Goal: Find specific page/section: Find specific page/section

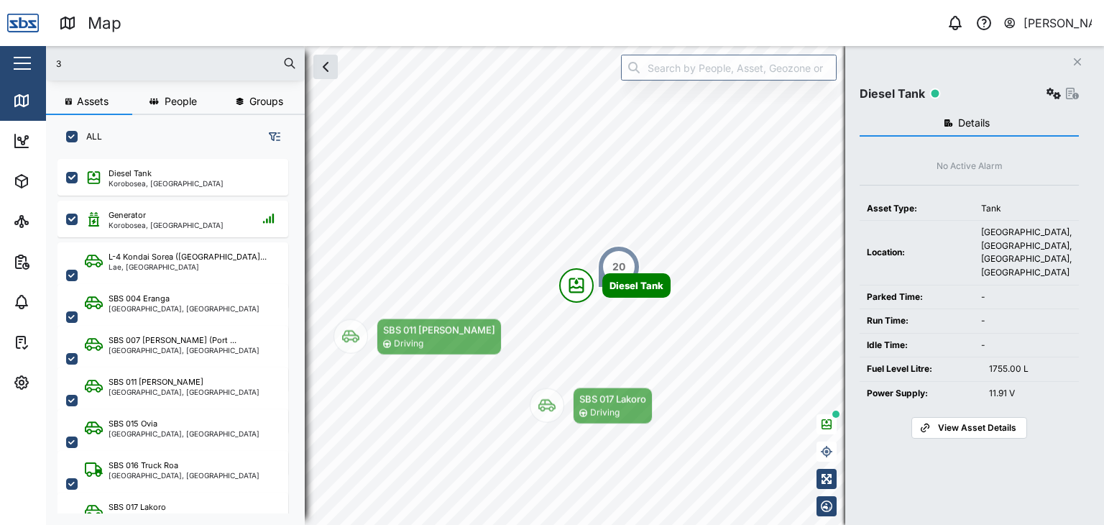
scroll to position [348, 224]
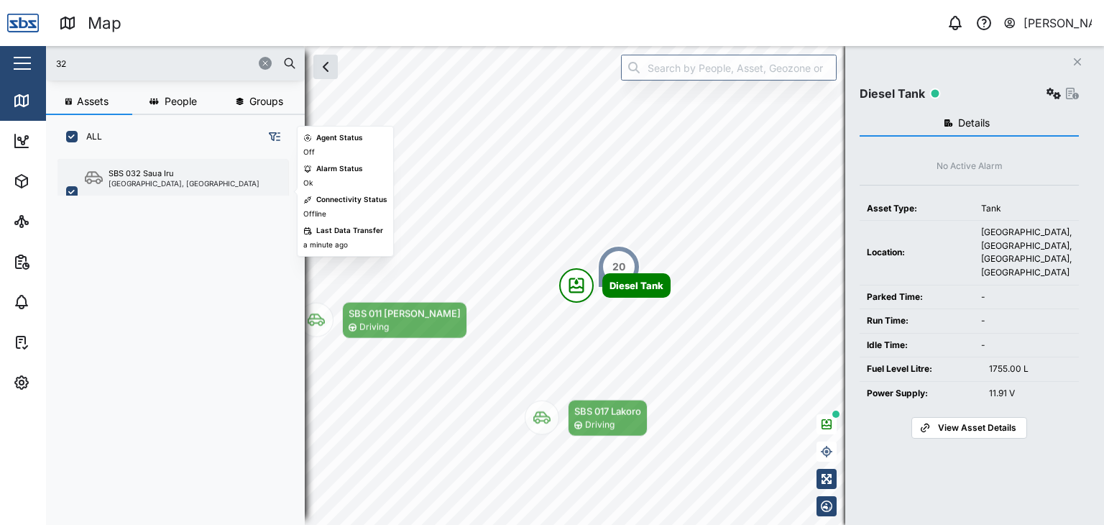
click at [167, 174] on div "SBS 032 Saua Iru" at bounding box center [141, 173] width 65 height 12
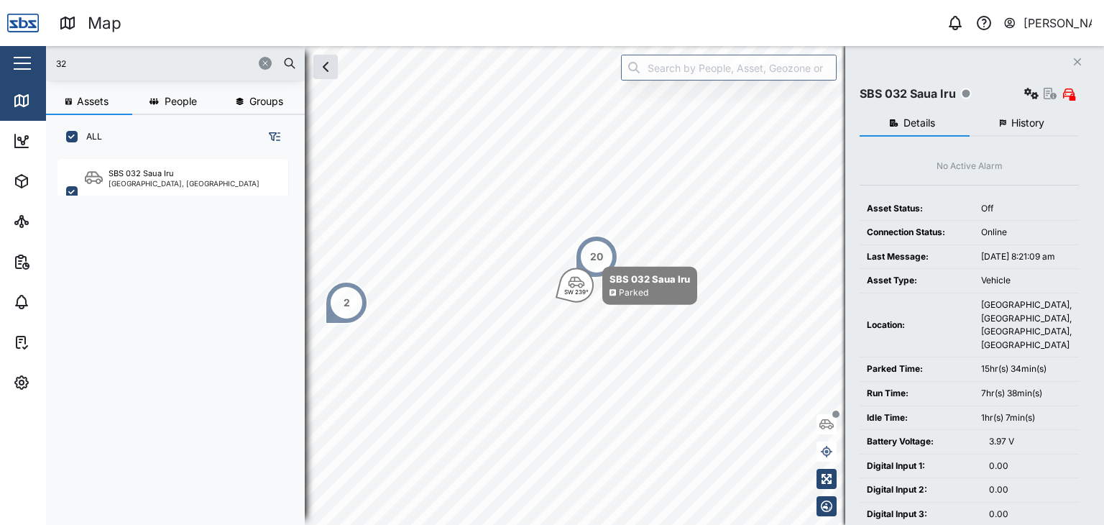
drag, startPoint x: 95, startPoint y: 55, endPoint x: 0, endPoint y: 47, distance: 95.2
click at [0, 47] on div "Map 0 [PERSON_NAME] Close Map Dashboard Assets ATS Camera Generator Personnel T…" at bounding box center [552, 262] width 1104 height 525
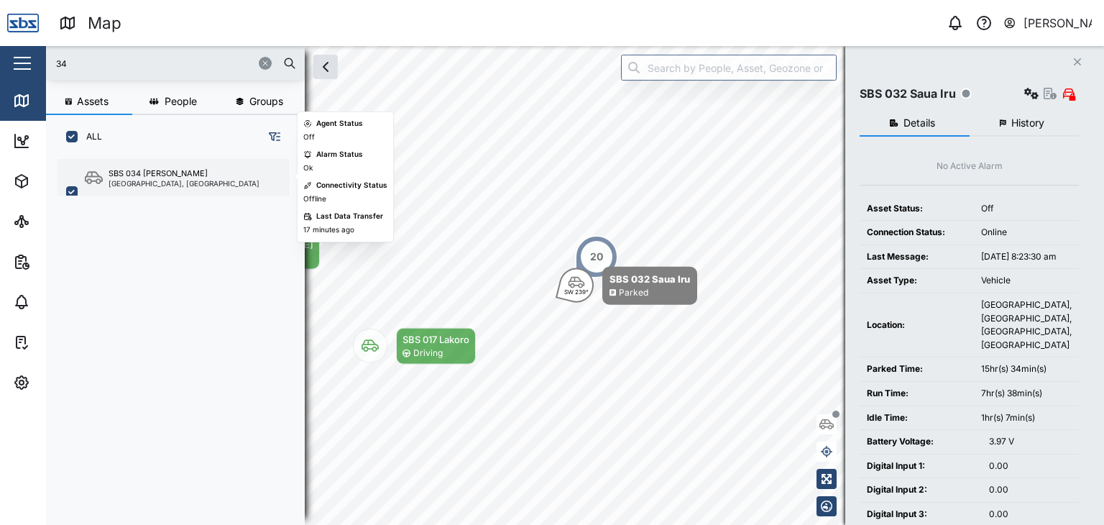
click at [164, 185] on div "[GEOGRAPHIC_DATA], [GEOGRAPHIC_DATA]" at bounding box center [184, 183] width 151 height 7
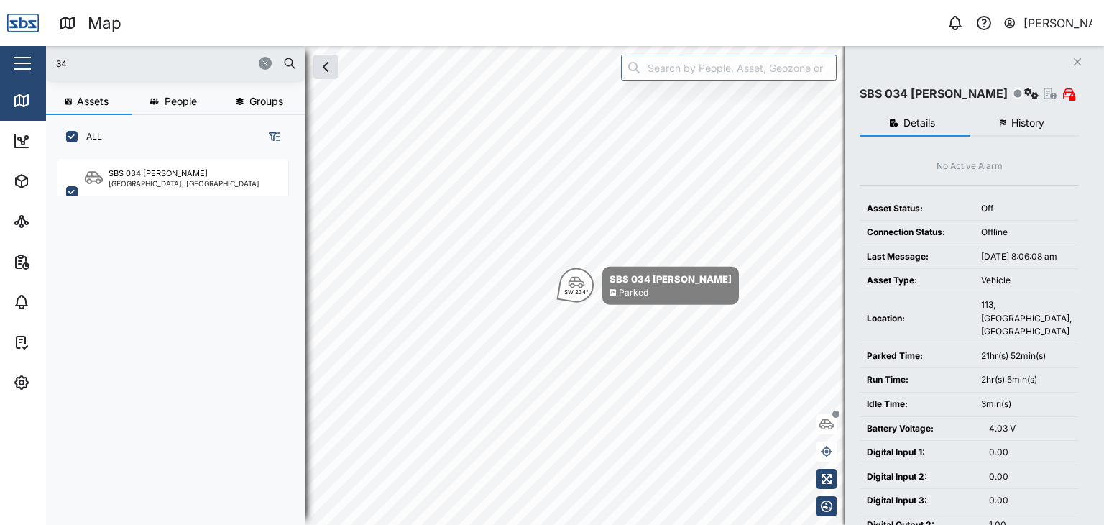
click at [74, 60] on input "34" at bounding box center [175, 63] width 241 height 22
drag, startPoint x: 76, startPoint y: 55, endPoint x: 0, endPoint y: 55, distance: 76.2
click at [0, 55] on div "Map 0 [PERSON_NAME] Close Map Dashboard Assets ATS Camera Generator Personnel T…" at bounding box center [552, 262] width 1104 height 525
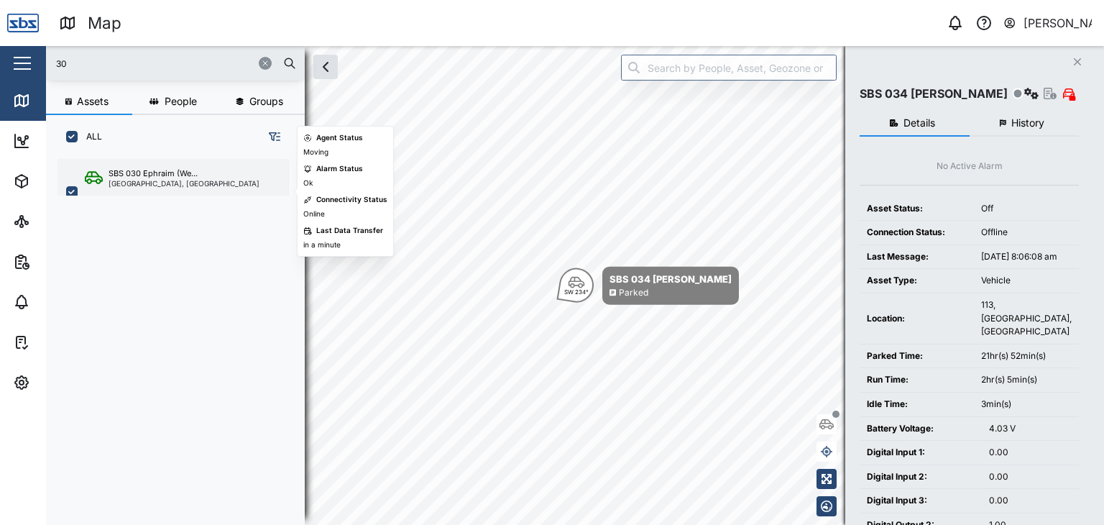
click at [152, 180] on div "[GEOGRAPHIC_DATA], [GEOGRAPHIC_DATA]" at bounding box center [184, 183] width 151 height 7
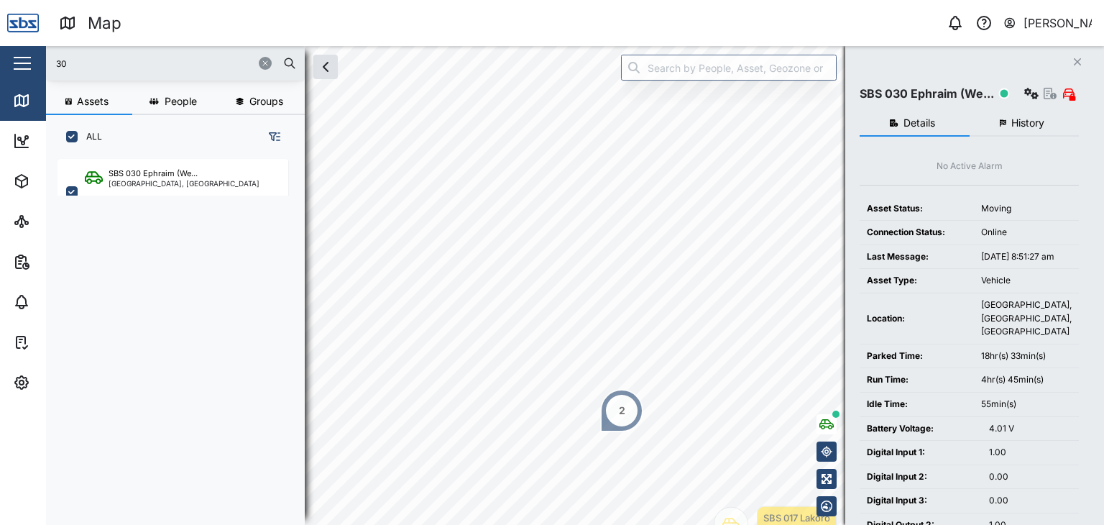
drag, startPoint x: 73, startPoint y: 63, endPoint x: 9, endPoint y: 55, distance: 64.4
click at [9, 55] on div "Map 0 [PERSON_NAME] Close Map Dashboard Assets ATS Camera Generator Personnel T…" at bounding box center [552, 262] width 1104 height 525
type input "3"
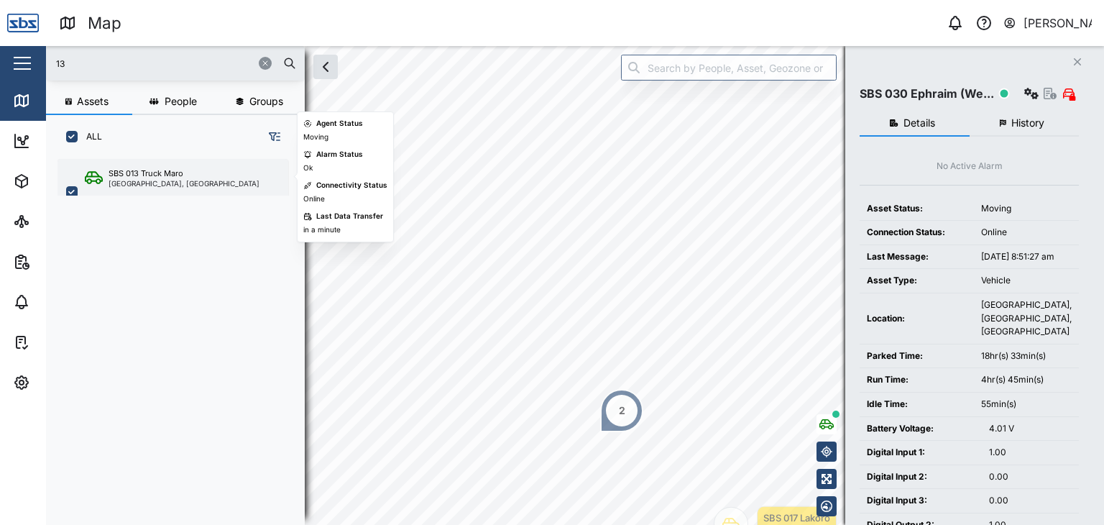
click at [146, 188] on div "SBS 013 Truck Maro [GEOGRAPHIC_DATA], [GEOGRAPHIC_DATA]" at bounding box center [172, 192] width 231 height 66
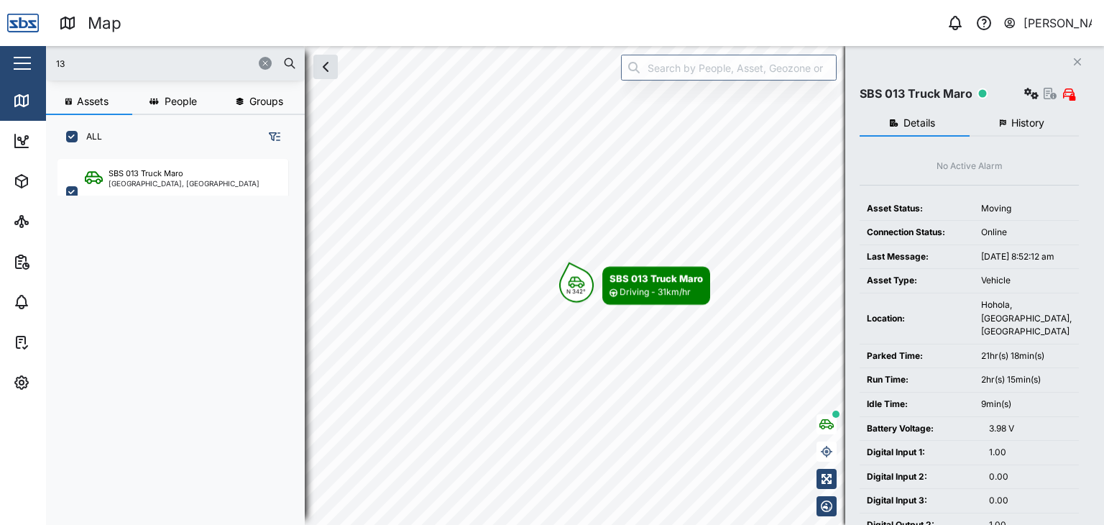
drag, startPoint x: 86, startPoint y: 55, endPoint x: 6, endPoint y: 52, distance: 79.1
click at [9, 54] on div "Map 0 [PERSON_NAME] Close Map Dashboard Assets ATS Camera Generator Personnel T…" at bounding box center [552, 262] width 1104 height 525
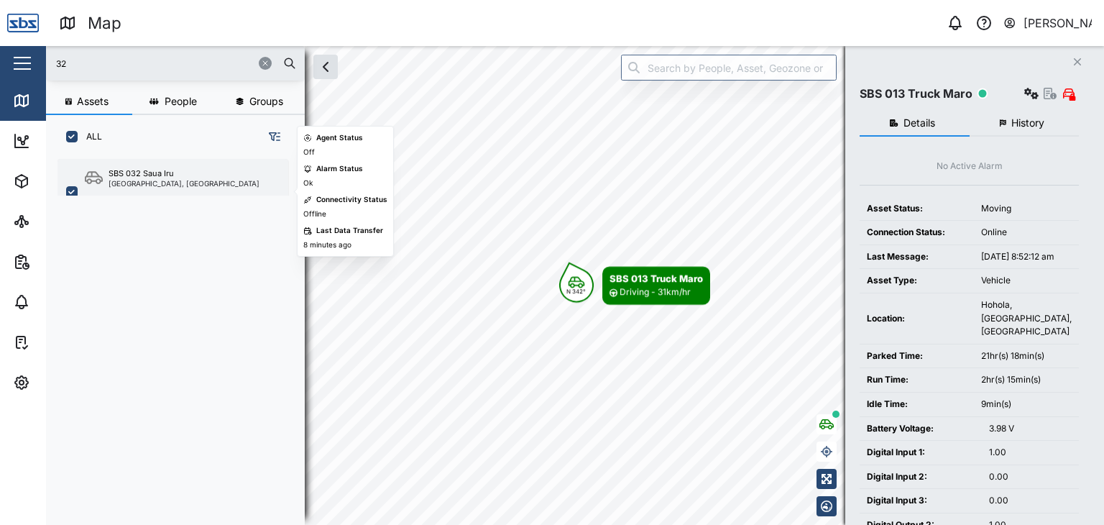
click at [200, 165] on div "SBS 032 Saua [GEOGRAPHIC_DATA], [GEOGRAPHIC_DATA]" at bounding box center [172, 192] width 231 height 66
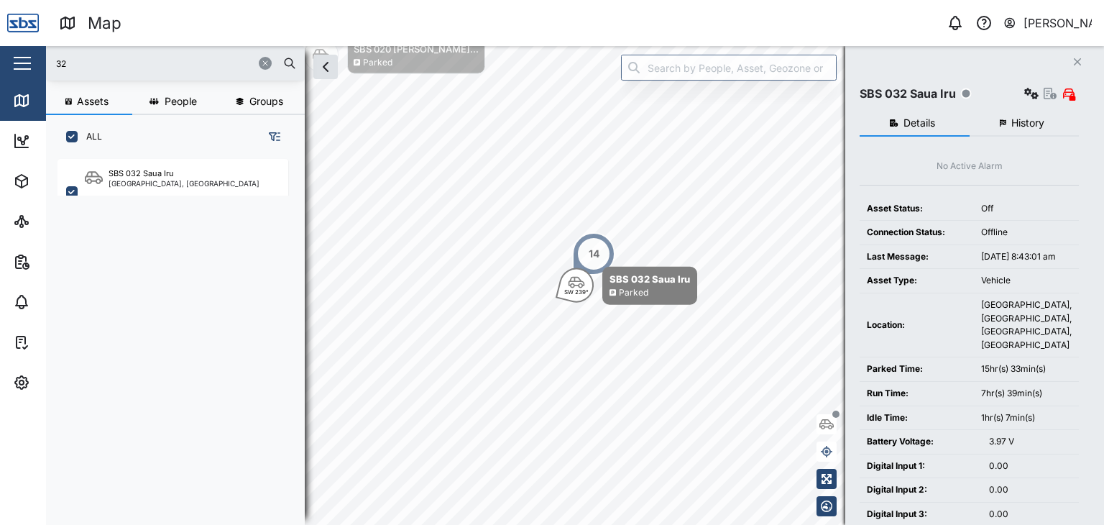
drag, startPoint x: 84, startPoint y: 68, endPoint x: 0, endPoint y: 58, distance: 84.6
click at [0, 58] on div "Map 0 [PERSON_NAME] Close Map Dashboard Assets ATS Camera Generator Personnel T…" at bounding box center [552, 262] width 1104 height 525
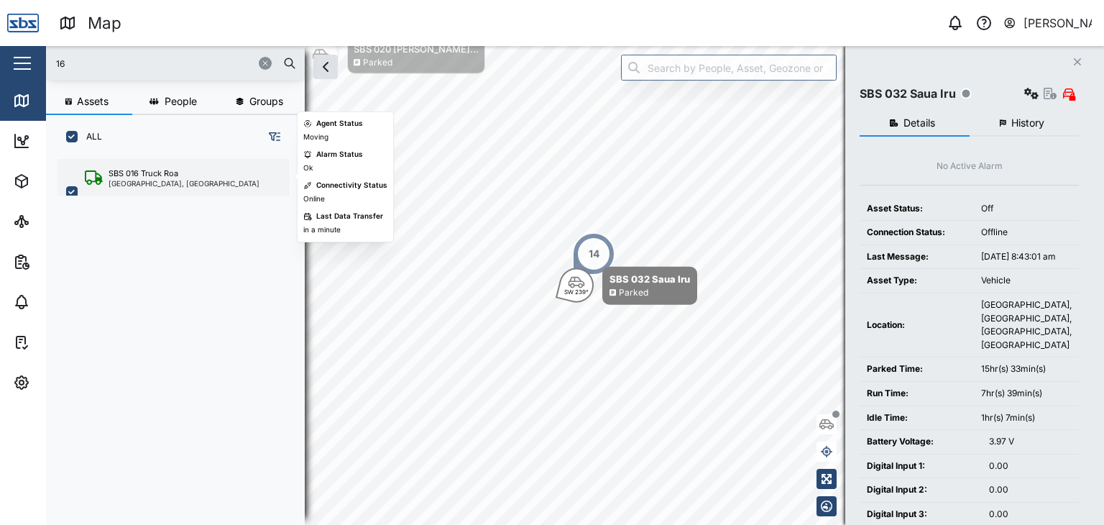
click at [144, 183] on div "[GEOGRAPHIC_DATA], [GEOGRAPHIC_DATA]" at bounding box center [184, 183] width 151 height 7
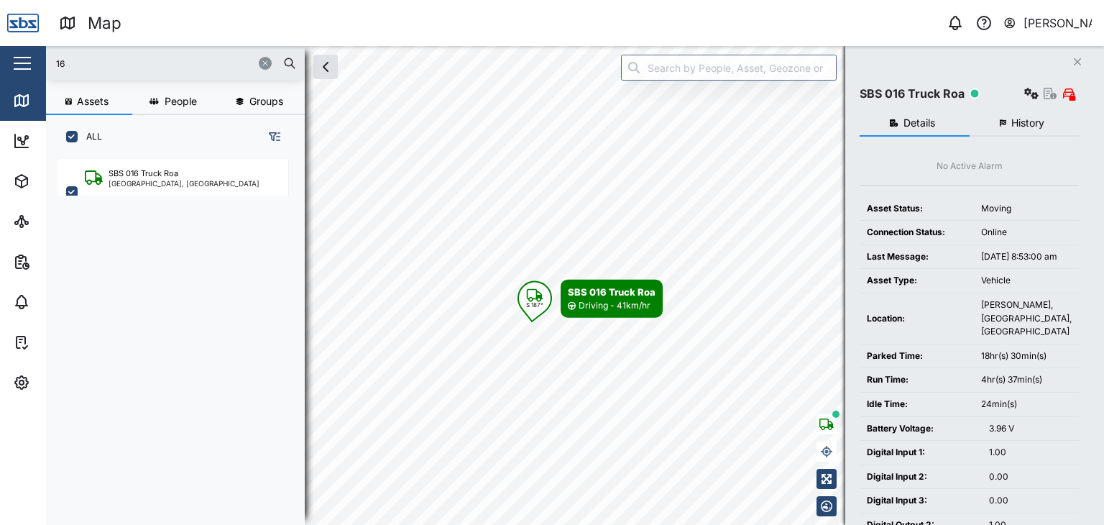
drag, startPoint x: 77, startPoint y: 67, endPoint x: 9, endPoint y: 64, distance: 68.3
click at [9, 64] on div "Map 0 [PERSON_NAME] Close Map Dashboard Assets ATS Camera Generator Personnel T…" at bounding box center [552, 262] width 1104 height 525
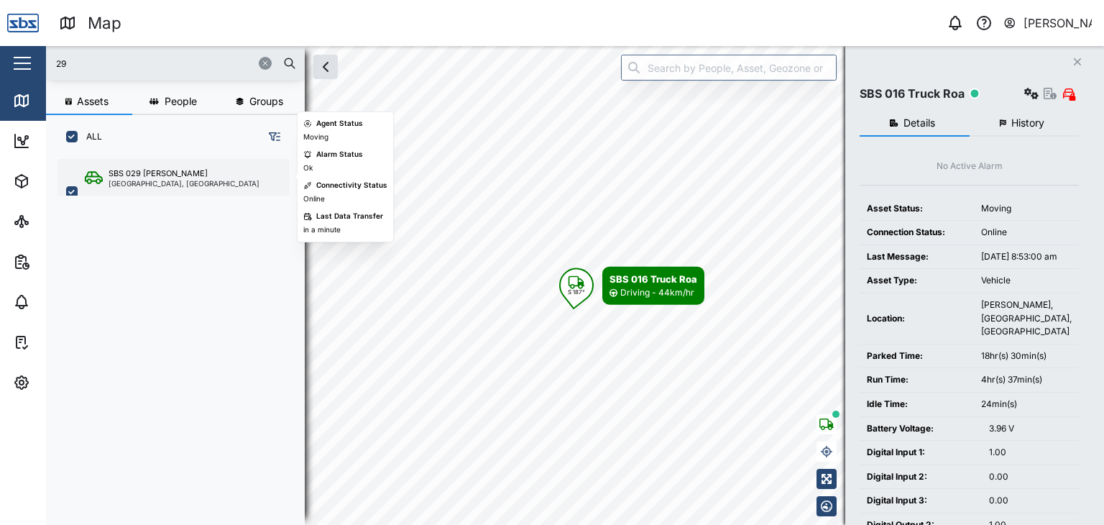
click at [151, 172] on div "SBS 029 [PERSON_NAME]" at bounding box center [158, 173] width 99 height 12
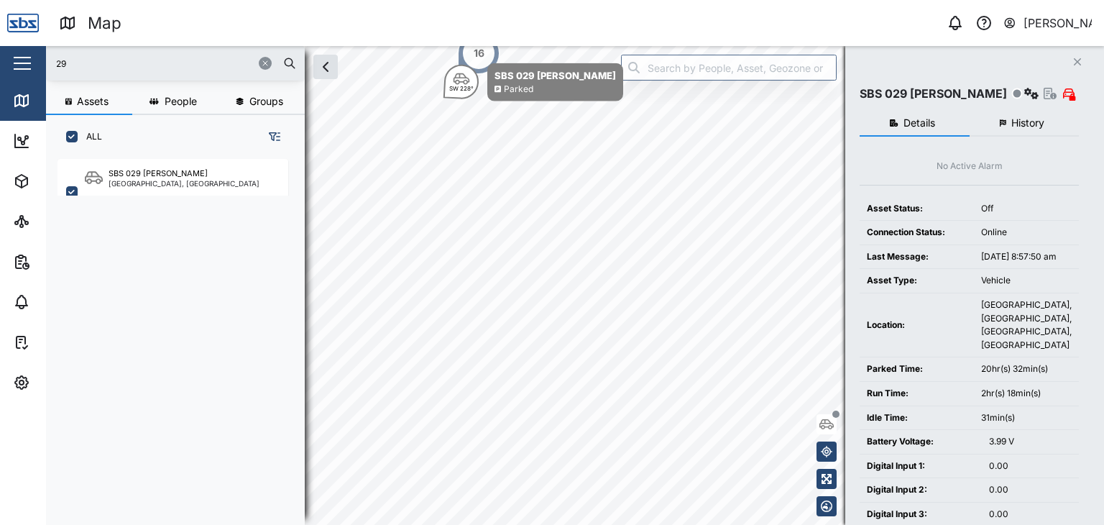
drag, startPoint x: 80, startPoint y: 57, endPoint x: 17, endPoint y: 48, distance: 63.8
click at [18, 49] on div "Map 0 [PERSON_NAME] Close Map Dashboard Assets ATS Camera Generator Personnel T…" at bounding box center [552, 262] width 1104 height 525
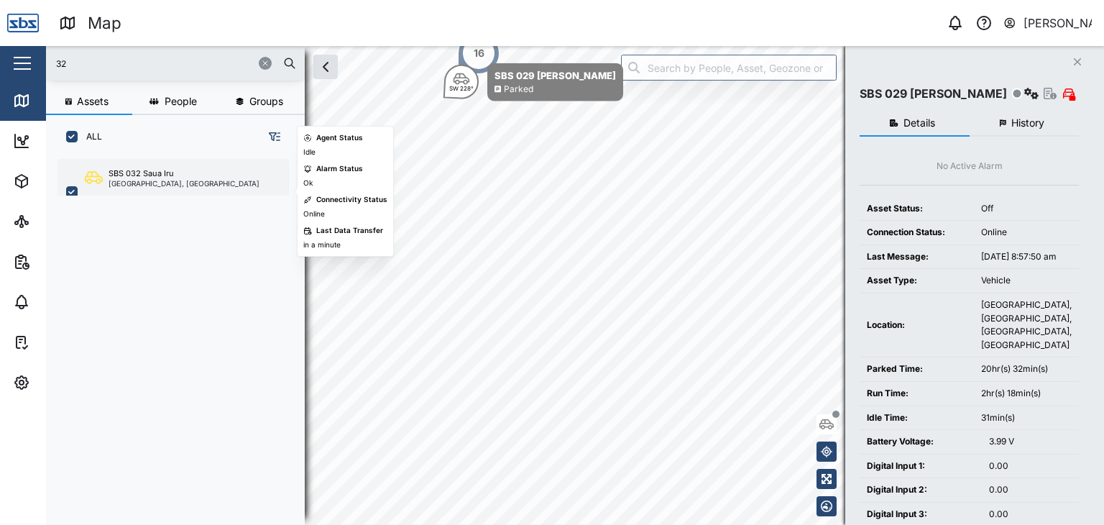
click at [160, 181] on div "[GEOGRAPHIC_DATA], [GEOGRAPHIC_DATA]" at bounding box center [184, 183] width 151 height 7
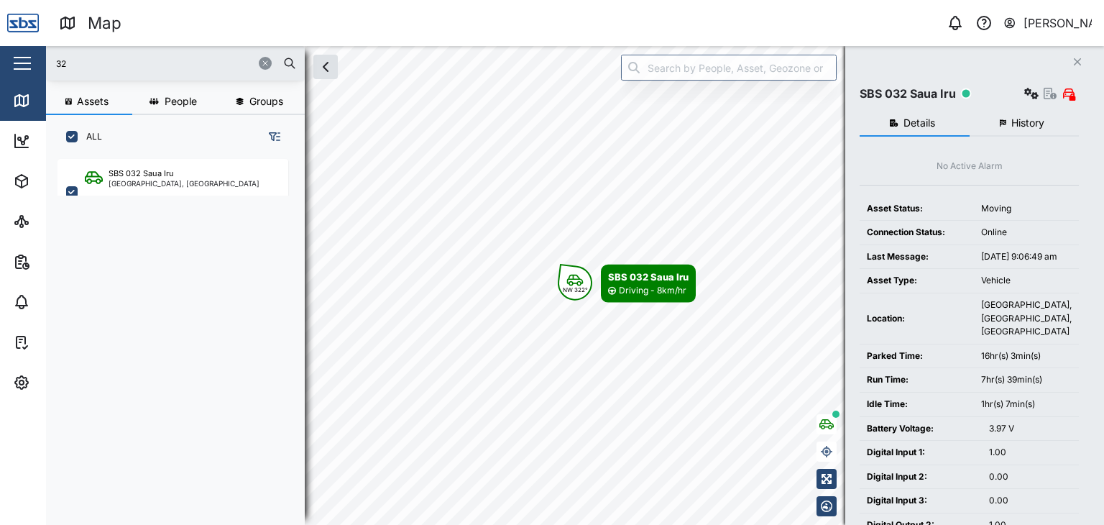
drag, startPoint x: 78, startPoint y: 67, endPoint x: 40, endPoint y: 50, distance: 41.8
click at [41, 52] on div "Map 0 [PERSON_NAME] Close Map Dashboard Assets ATS Camera Generator Personnel T…" at bounding box center [552, 262] width 1104 height 525
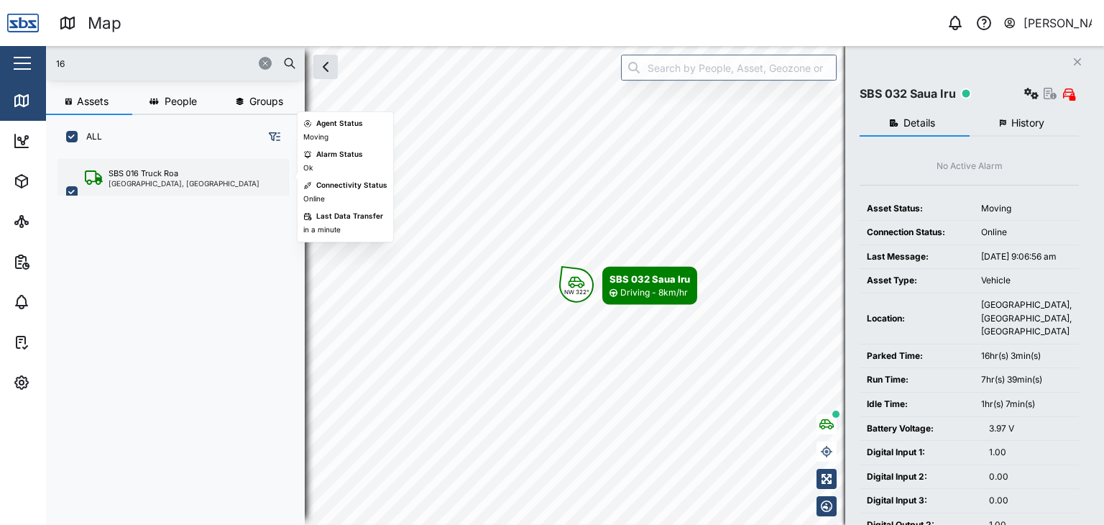
click at [185, 180] on div "[GEOGRAPHIC_DATA], [GEOGRAPHIC_DATA]" at bounding box center [184, 183] width 151 height 7
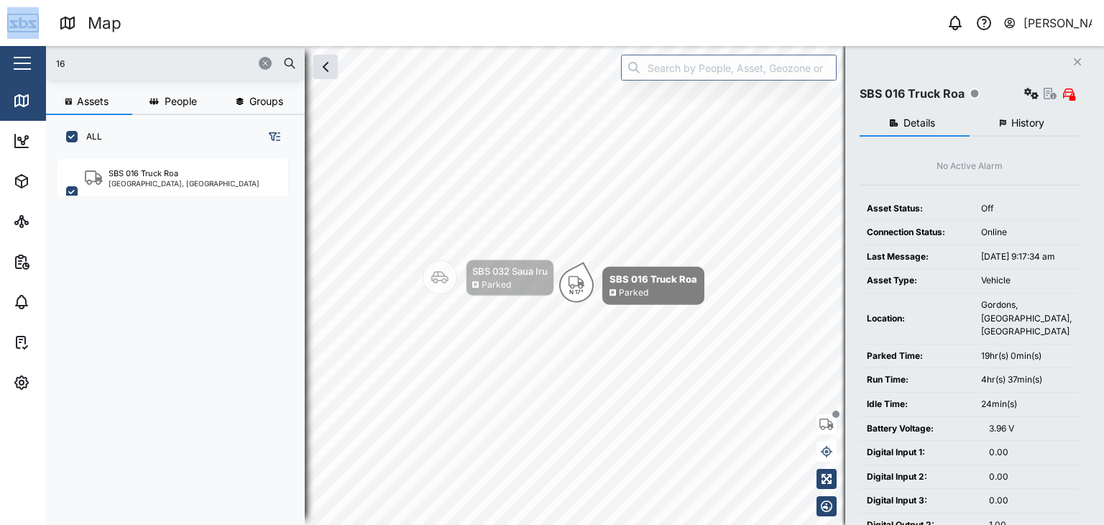
drag, startPoint x: 106, startPoint y: 75, endPoint x: 158, endPoint y: 196, distance: 132.3
click at [11, 45] on div "Map 0 [PERSON_NAME] Close Map Dashboard Assets ATS Camera Generator Personnel T…" at bounding box center [552, 262] width 1104 height 525
click at [70, 68] on input "16" at bounding box center [175, 63] width 241 height 22
drag, startPoint x: 57, startPoint y: 50, endPoint x: 14, endPoint y: 44, distance: 43.6
click at [14, 44] on div "Map 0 [PERSON_NAME] Close Map Dashboard Assets ATS Camera Generator Personnel T…" at bounding box center [552, 262] width 1104 height 525
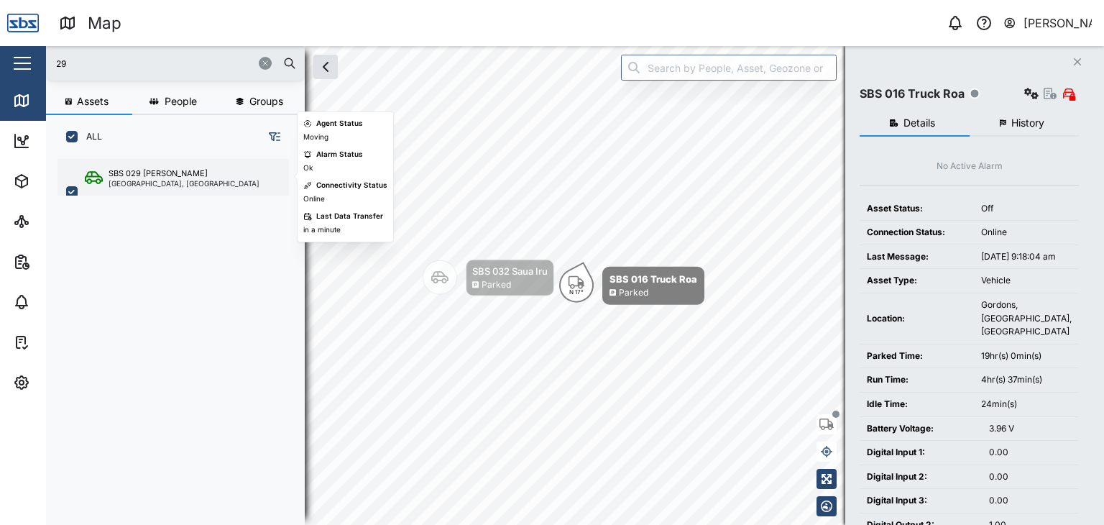
click at [178, 180] on div "[GEOGRAPHIC_DATA], [GEOGRAPHIC_DATA]" at bounding box center [184, 183] width 151 height 7
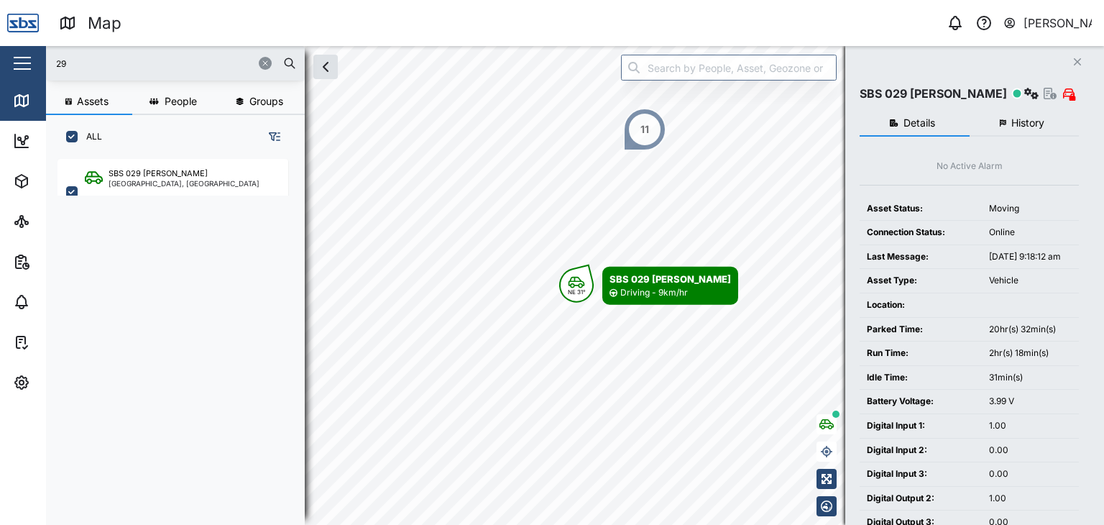
drag, startPoint x: 97, startPoint y: 69, endPoint x: 31, endPoint y: 63, distance: 66.4
click at [31, 63] on div "Map 0 [PERSON_NAME] Close Map Dashboard Assets ATS Camera Generator Personnel T…" at bounding box center [552, 262] width 1104 height 525
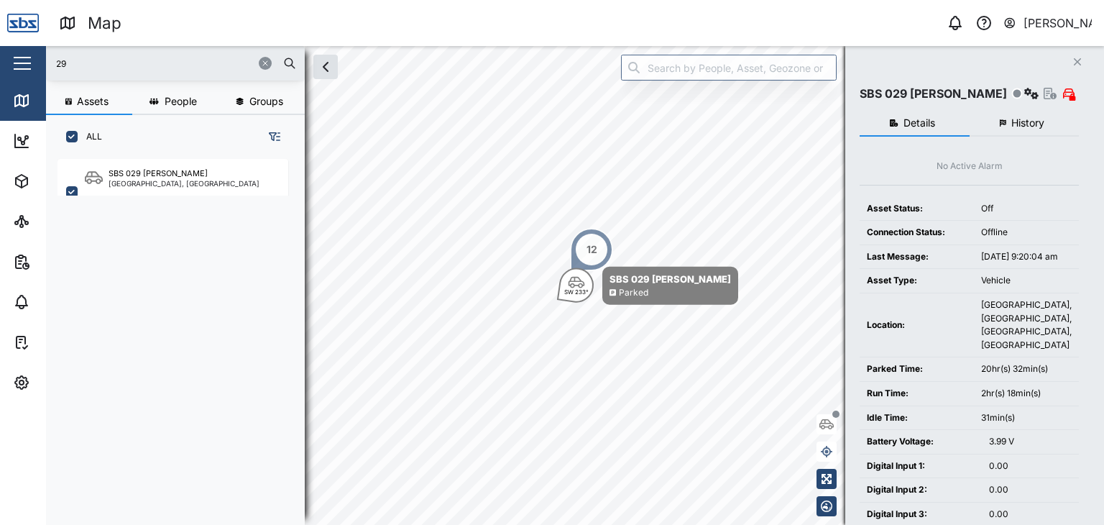
click at [99, 64] on input "29" at bounding box center [175, 63] width 241 height 22
drag, startPoint x: 99, startPoint y: 64, endPoint x: 17, endPoint y: 42, distance: 85.6
click at [17, 42] on div "Map 0 [PERSON_NAME] Close Map Dashboard Assets ATS Camera Generator Personnel T…" at bounding box center [552, 262] width 1104 height 525
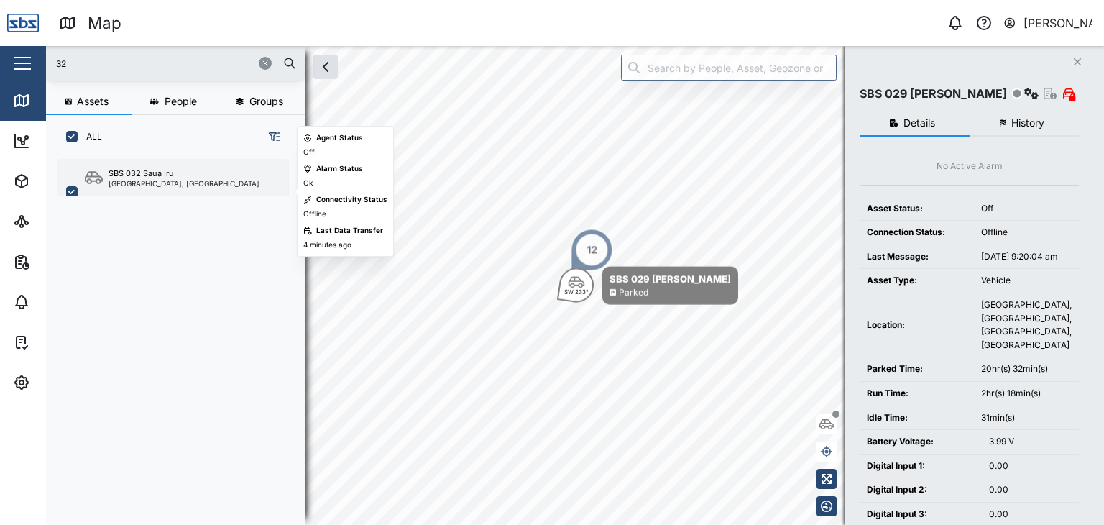
click at [141, 186] on div "[GEOGRAPHIC_DATA], [GEOGRAPHIC_DATA]" at bounding box center [184, 183] width 151 height 7
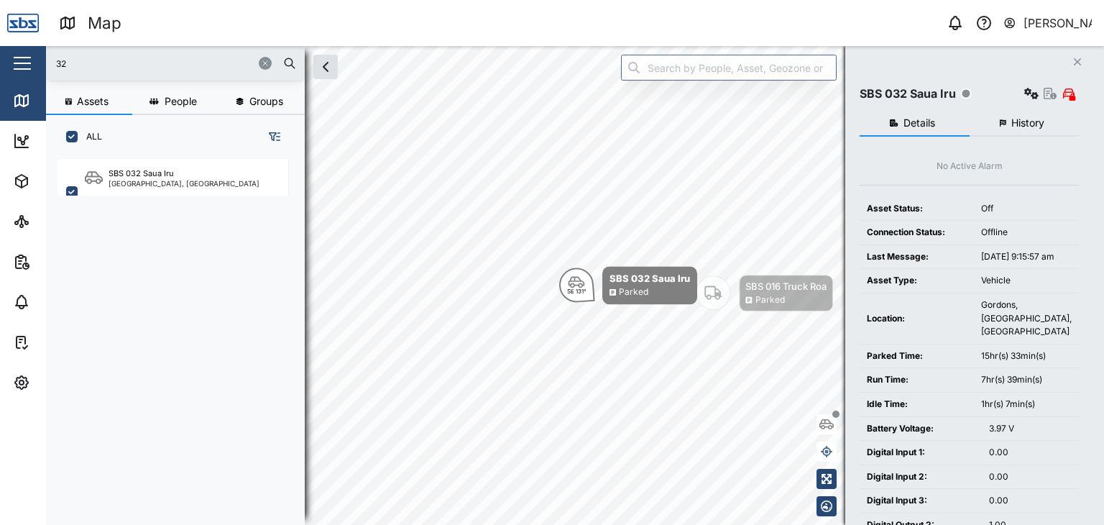
drag, startPoint x: 96, startPoint y: 64, endPoint x: 0, endPoint y: 39, distance: 98.8
click at [0, 39] on div "Map 0 [PERSON_NAME] Close Map Dashboard Assets ATS Camera Generator Personnel T…" at bounding box center [552, 262] width 1104 height 525
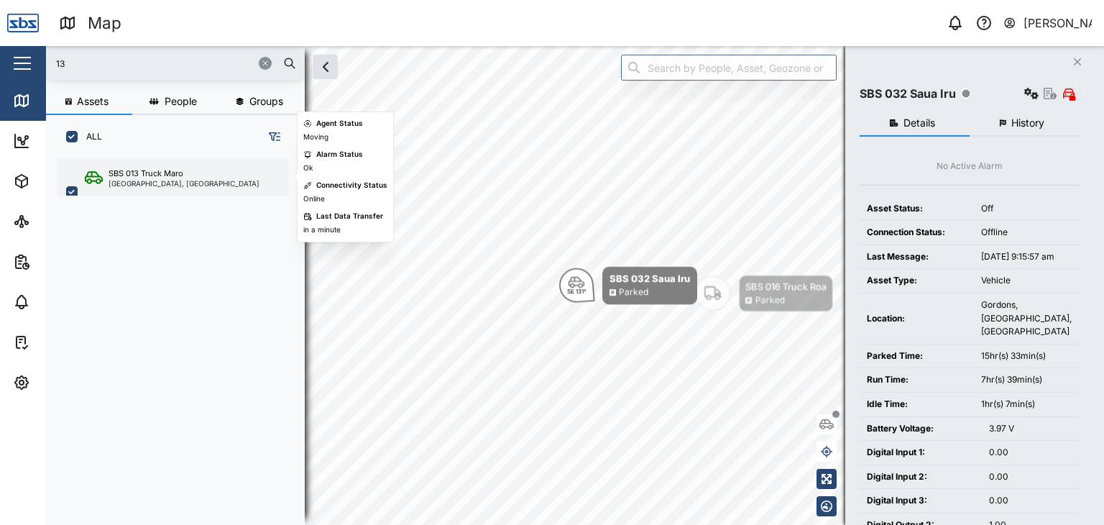
click at [132, 180] on div "[GEOGRAPHIC_DATA], [GEOGRAPHIC_DATA]" at bounding box center [184, 183] width 151 height 7
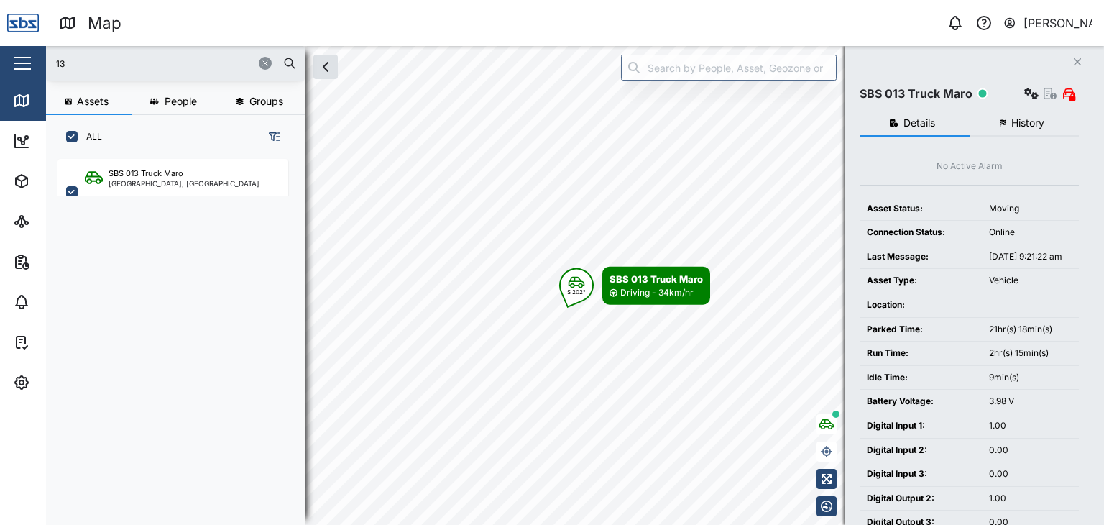
drag, startPoint x: 92, startPoint y: 57, endPoint x: 0, endPoint y: 62, distance: 92.1
click at [0, 62] on div "Map 0 [PERSON_NAME] Close Map Dashboard Assets ATS Camera Generator Personnel T…" at bounding box center [552, 262] width 1104 height 525
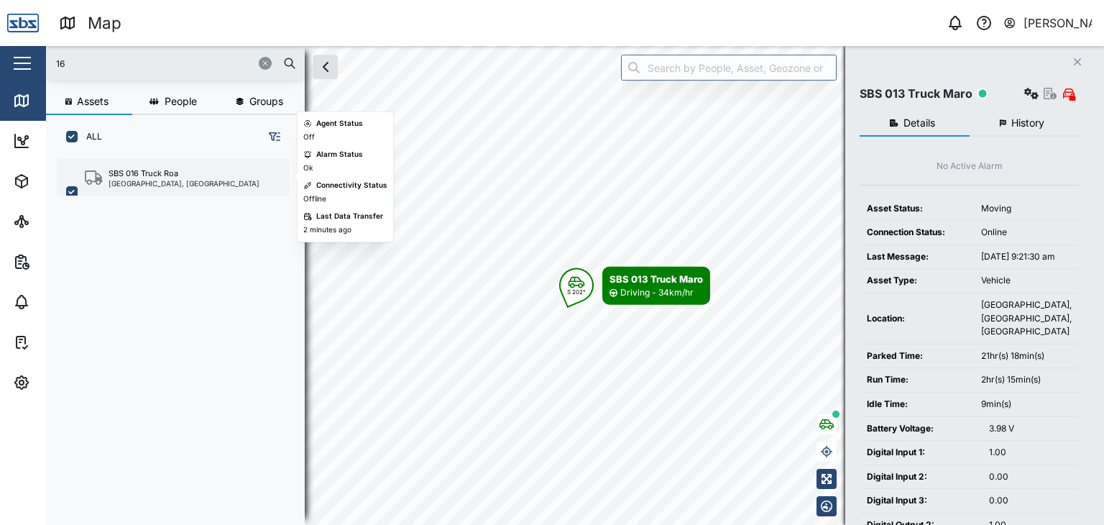
click at [167, 172] on div "SBS 016 Truck Roa" at bounding box center [144, 173] width 70 height 12
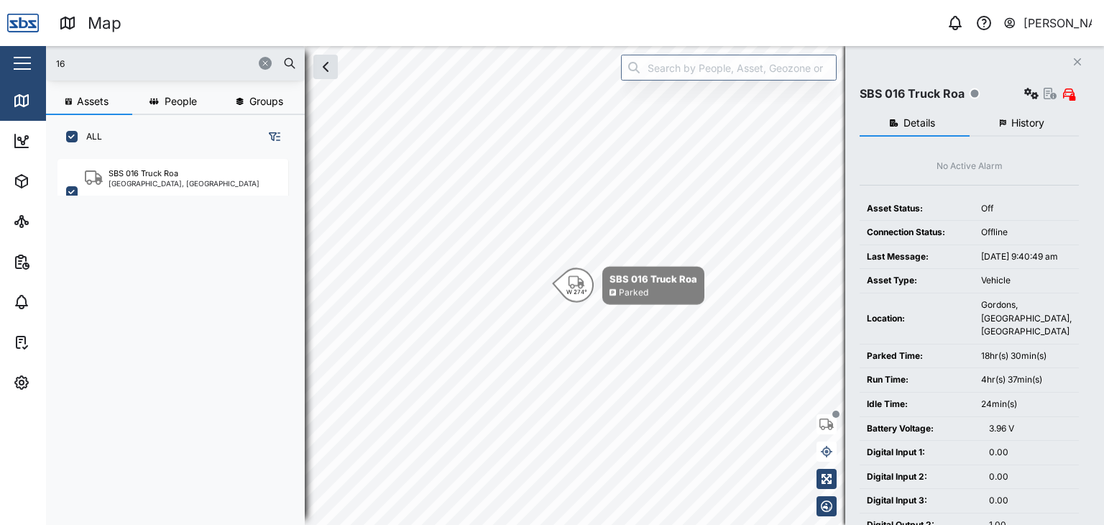
drag, startPoint x: 98, startPoint y: 55, endPoint x: 17, endPoint y: 57, distance: 81.2
click at [17, 57] on div "Map 0 [PERSON_NAME] Close Map Dashboard Assets ATS Camera Generator Personnel T…" at bounding box center [552, 262] width 1104 height 525
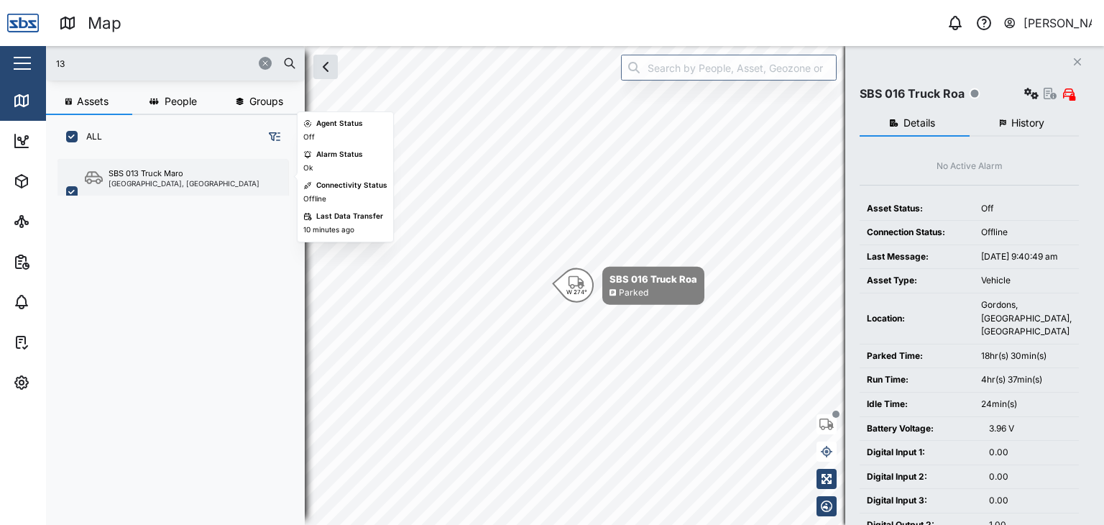
click at [136, 180] on div "[GEOGRAPHIC_DATA], [GEOGRAPHIC_DATA]" at bounding box center [184, 183] width 151 height 7
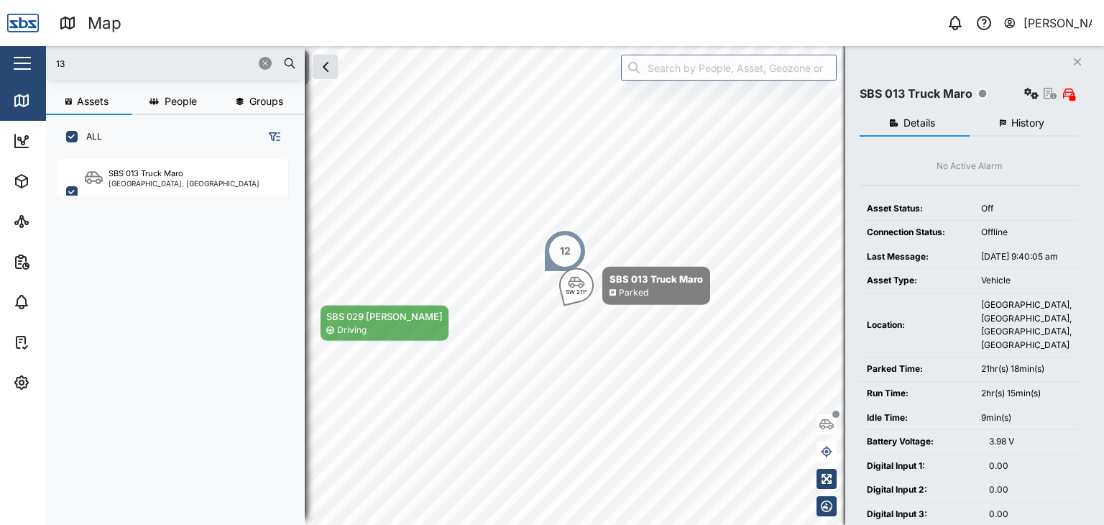
drag, startPoint x: 89, startPoint y: 57, endPoint x: 17, endPoint y: 52, distance: 72.0
click at [17, 52] on div "Map 0 [PERSON_NAME] Close Map Dashboard Assets ATS Camera Generator Personnel T…" at bounding box center [552, 262] width 1104 height 525
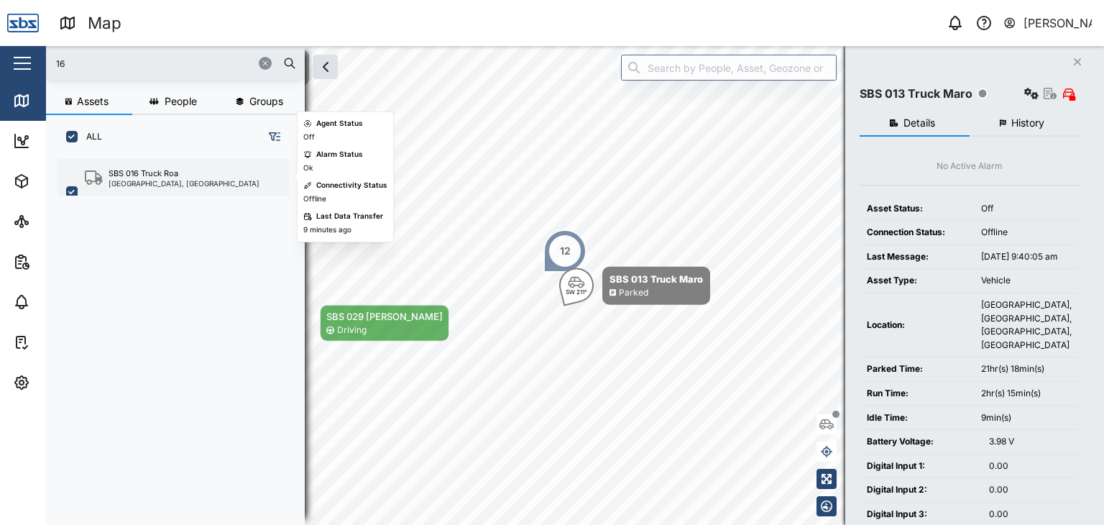
click at [184, 168] on div "SBS 016 Truck Roa" at bounding box center [184, 173] width 151 height 12
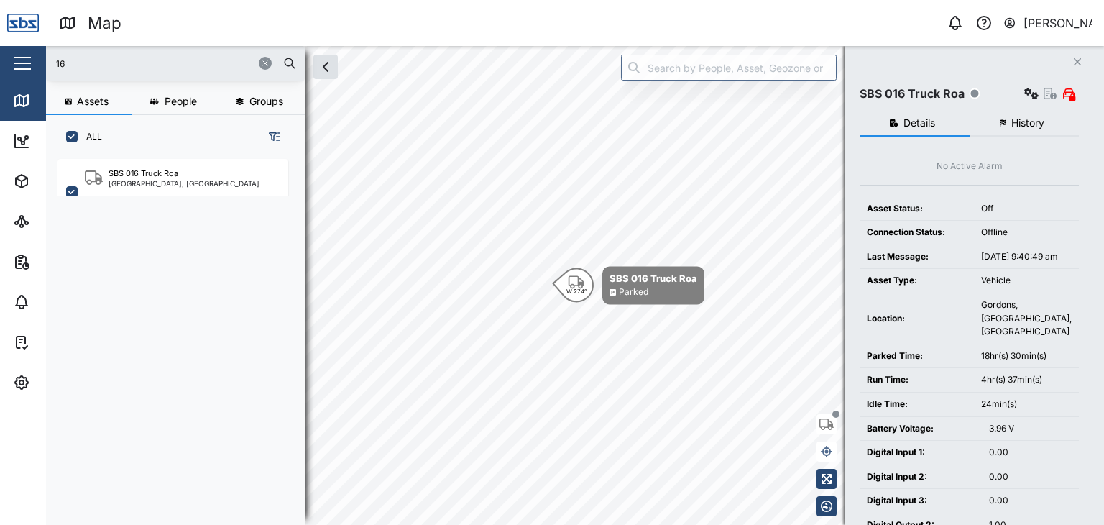
drag, startPoint x: 106, startPoint y: 60, endPoint x: 0, endPoint y: 58, distance: 106.4
click at [0, 58] on div "Map 0 [PERSON_NAME] Close Map Dashboard Assets ATS Camera Generator Personnel T…" at bounding box center [552, 262] width 1104 height 525
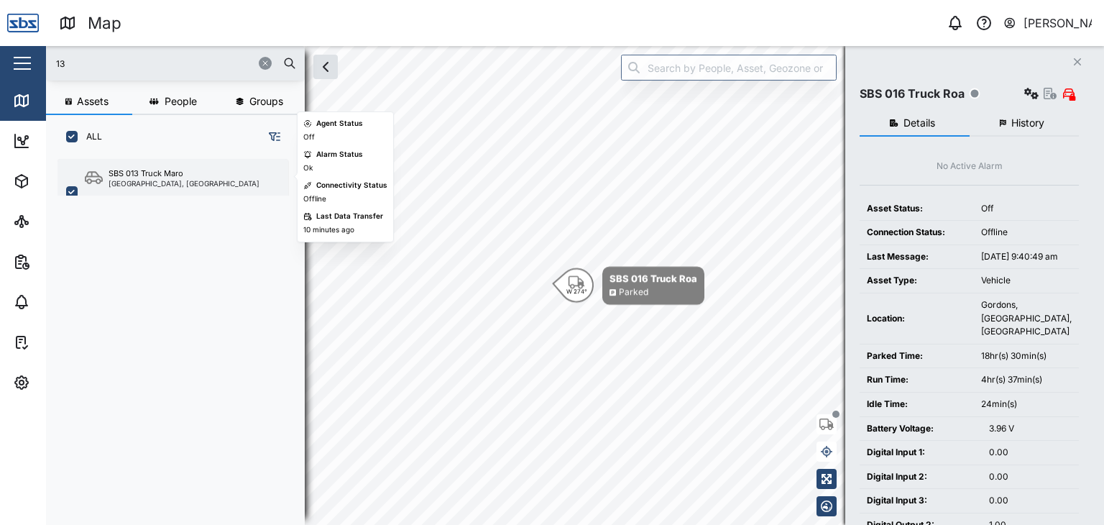
click at [150, 180] on div "[GEOGRAPHIC_DATA], [GEOGRAPHIC_DATA]" at bounding box center [184, 183] width 151 height 7
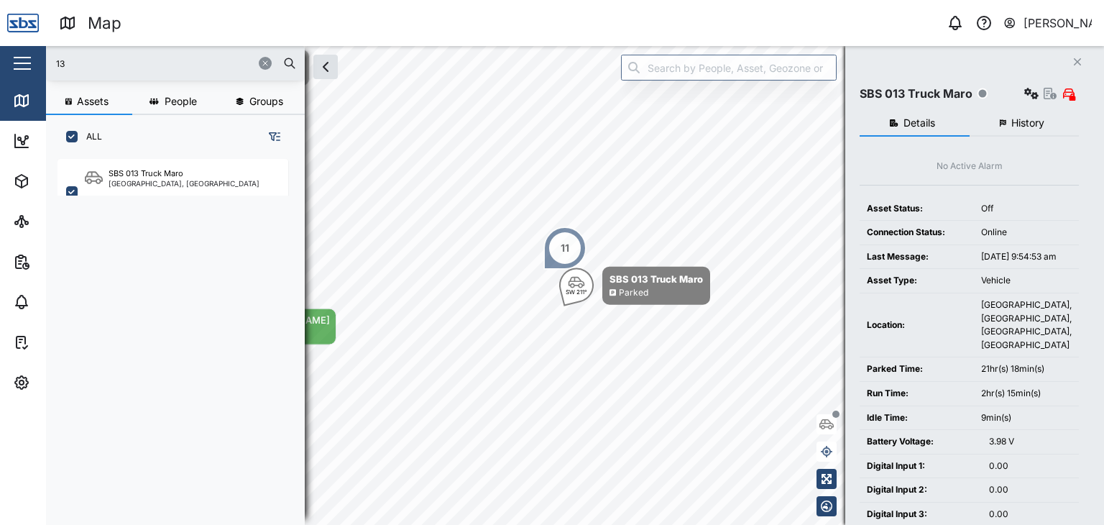
drag, startPoint x: 88, startPoint y: 60, endPoint x: 0, endPoint y: 72, distance: 88.4
click at [0, 72] on div "Map 0 [PERSON_NAME] Close Map Dashboard Assets ATS Camera Generator Personnel T…" at bounding box center [552, 262] width 1104 height 525
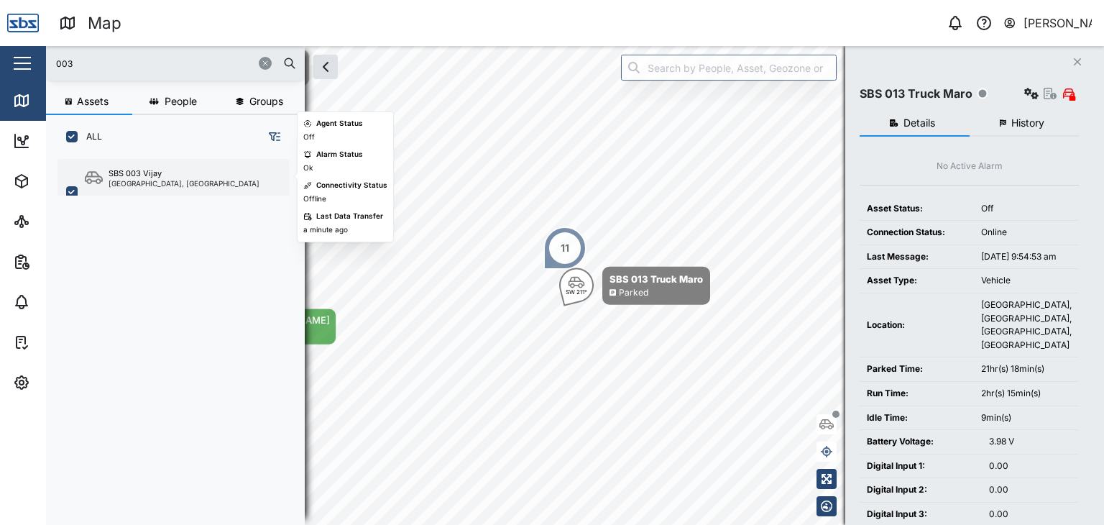
click at [161, 185] on div "[GEOGRAPHIC_DATA], [GEOGRAPHIC_DATA]" at bounding box center [184, 183] width 151 height 7
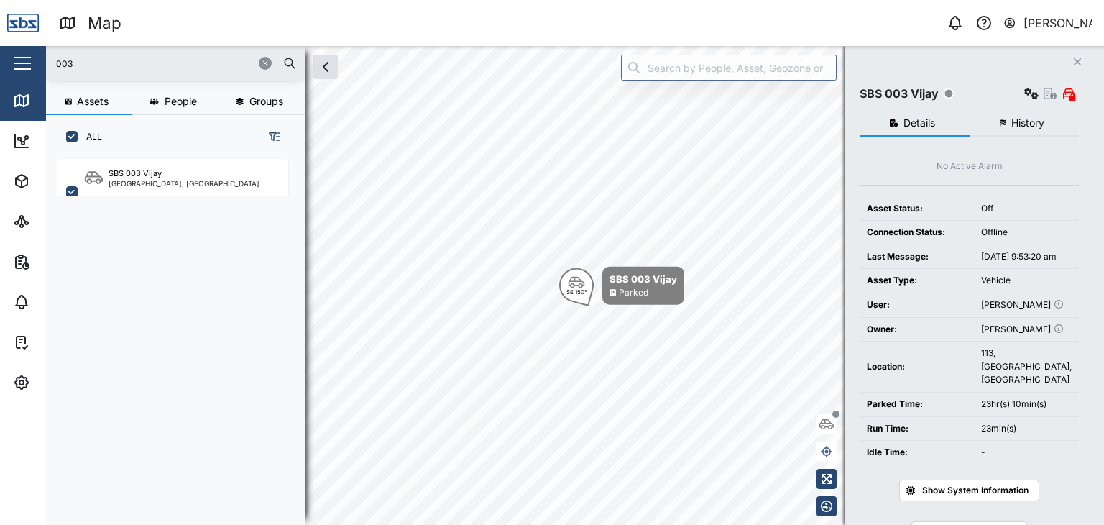
drag, startPoint x: 125, startPoint y: 62, endPoint x: 0, endPoint y: 61, distance: 125.0
click at [0, 61] on div "Map 0 [PERSON_NAME] Close Map Dashboard Assets ATS Camera Generator Personnel T…" at bounding box center [552, 262] width 1104 height 525
type input "16"
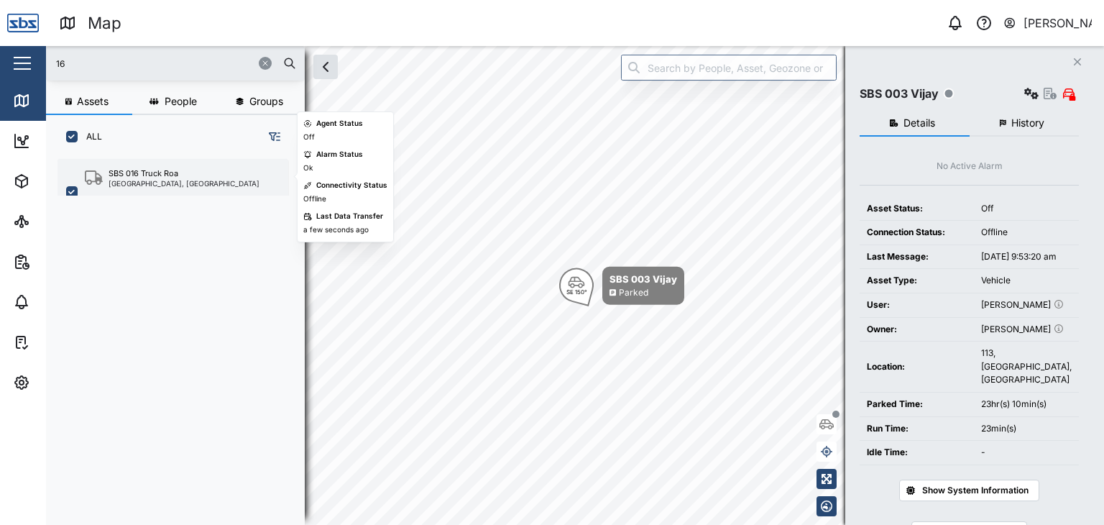
click at [195, 165] on div "SBS 016 Truck Roa [GEOGRAPHIC_DATA], [GEOGRAPHIC_DATA]" at bounding box center [172, 192] width 231 height 66
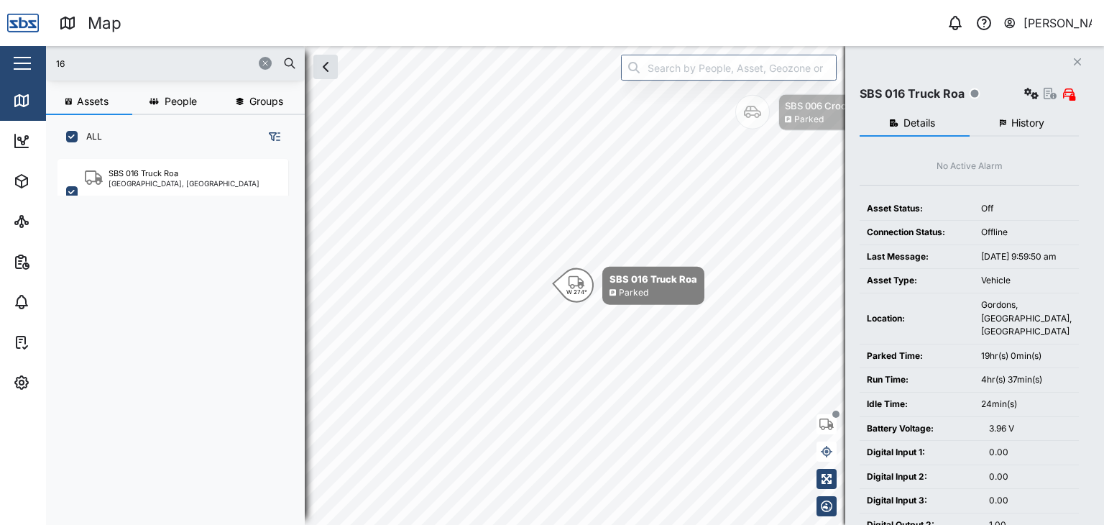
drag, startPoint x: 79, startPoint y: 63, endPoint x: 1, endPoint y: 34, distance: 83.2
click at [3, 34] on div "Map 0 [PERSON_NAME] Close Map Dashboard Assets ATS Camera Generator Personnel T…" at bounding box center [552, 262] width 1104 height 525
